Goal: Task Accomplishment & Management: Manage account settings

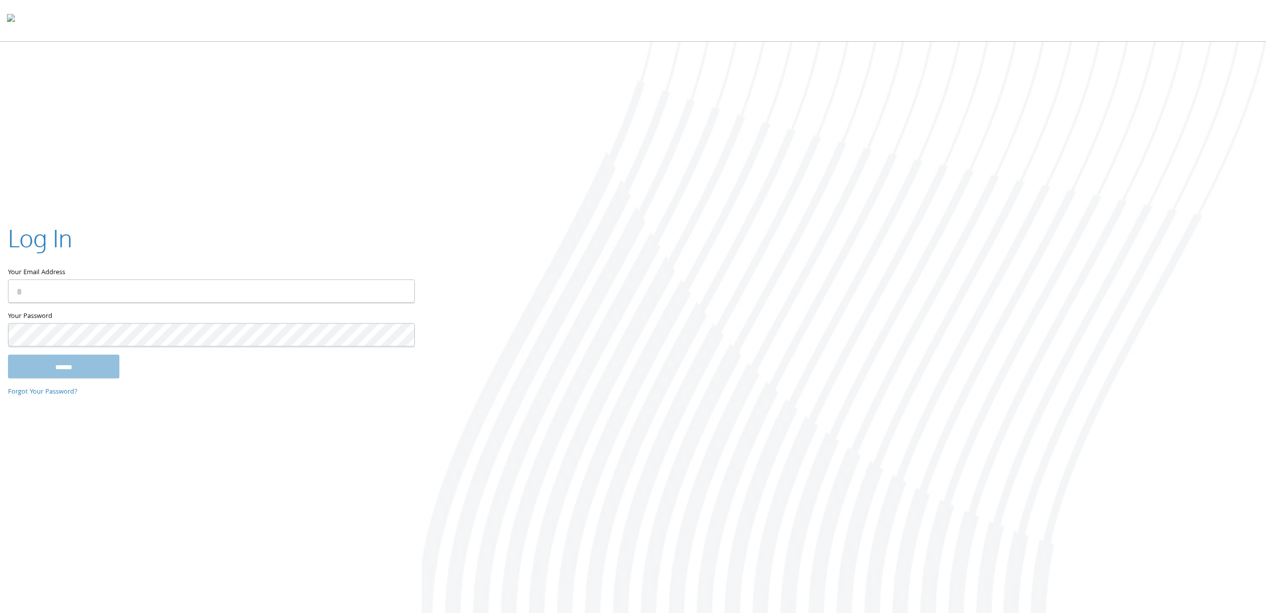
type input "**********"
drag, startPoint x: 191, startPoint y: 412, endPoint x: 69, endPoint y: 371, distance: 128.8
click at [191, 412] on div "**********" at bounding box center [633, 328] width 1266 height 573
click at [81, 373] on input "******" at bounding box center [63, 367] width 111 height 24
